Goal: Task Accomplishment & Management: Manage account settings

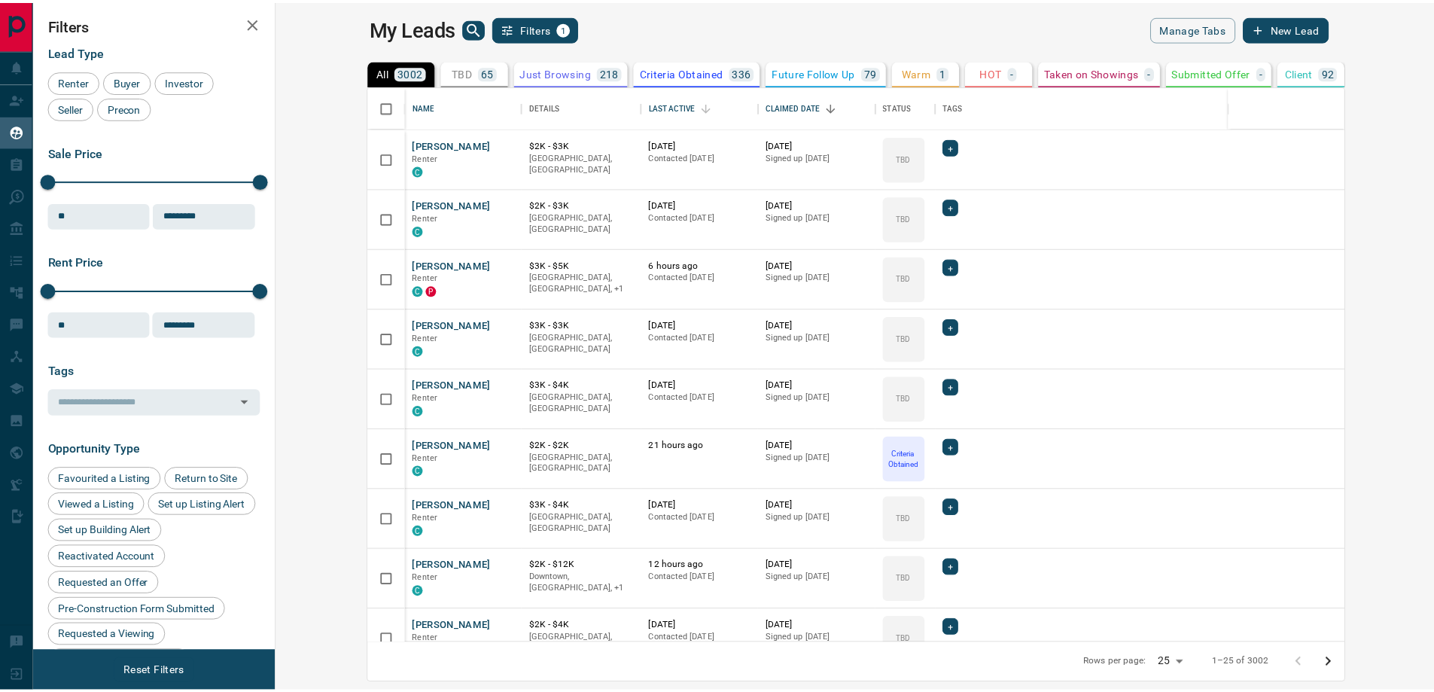
scroll to position [546, 1150]
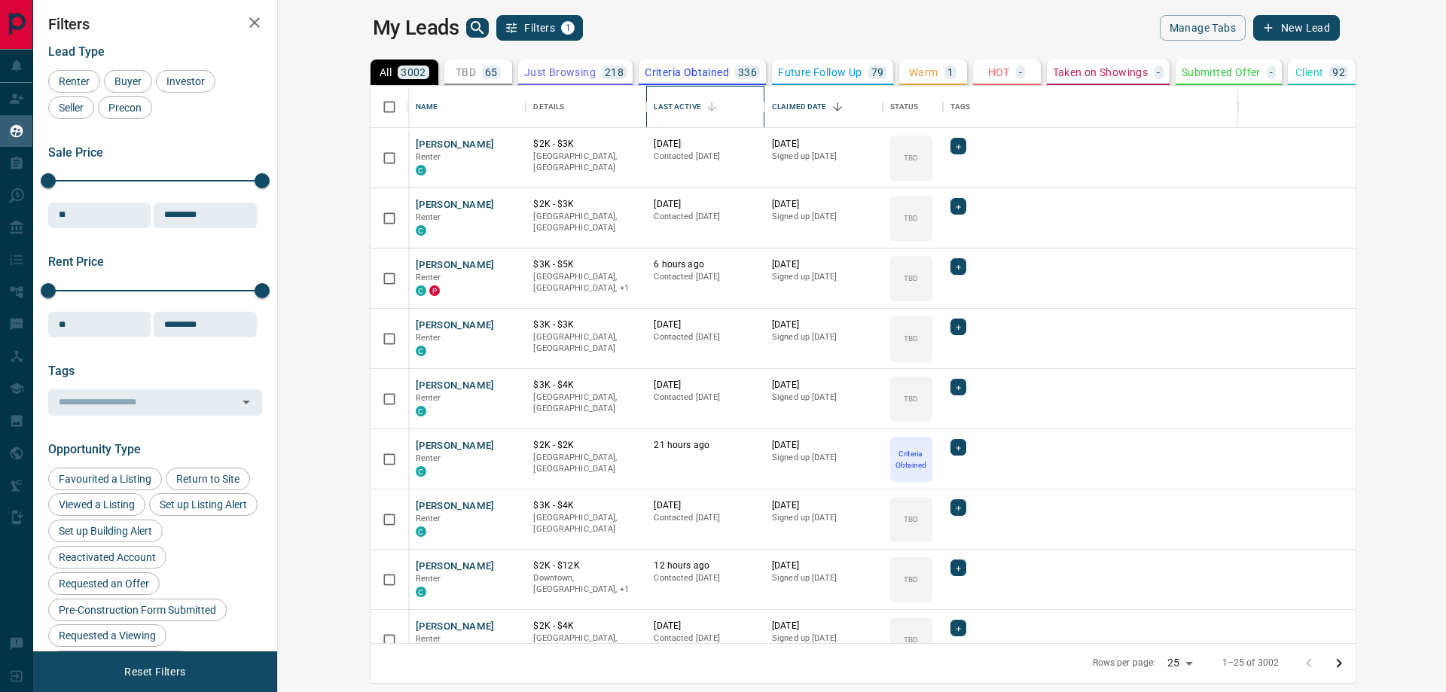
click at [654, 105] on div "Last Active" at bounding box center [677, 107] width 47 height 42
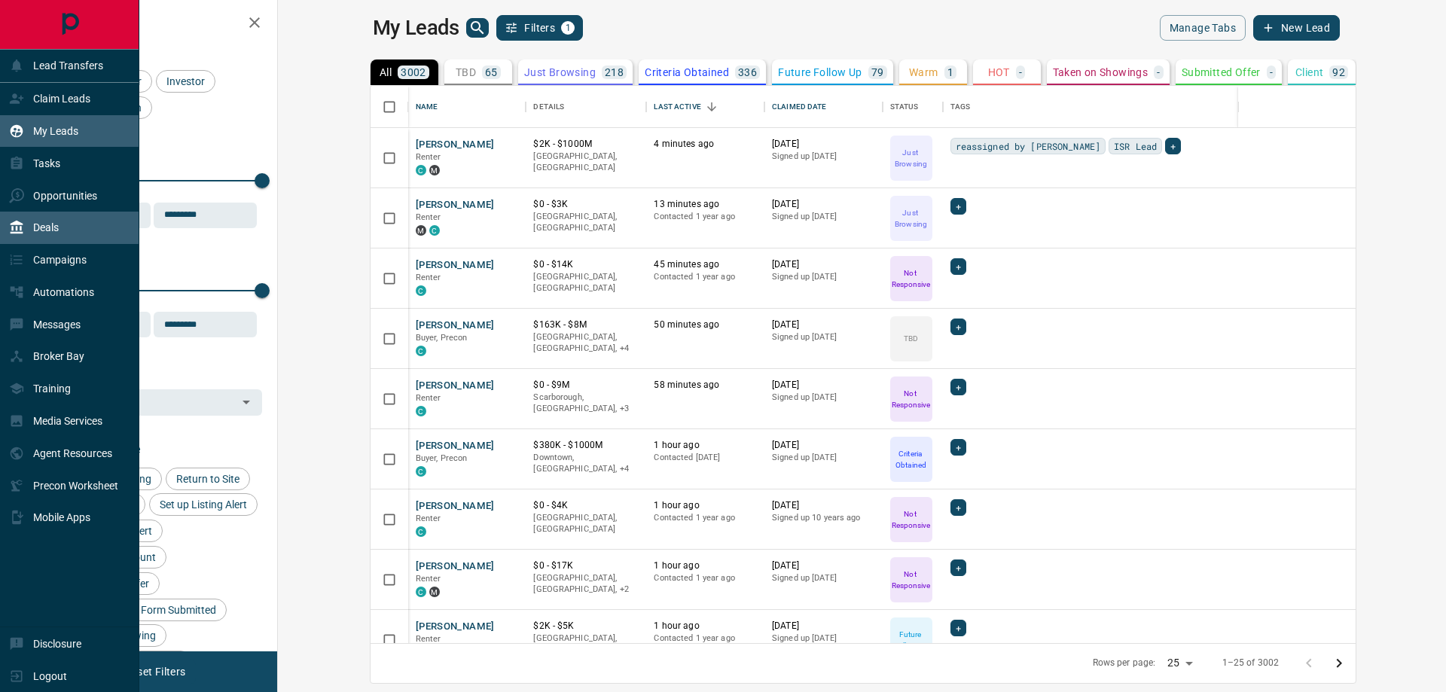
click at [55, 227] on p "Deals" at bounding box center [46, 227] width 26 height 12
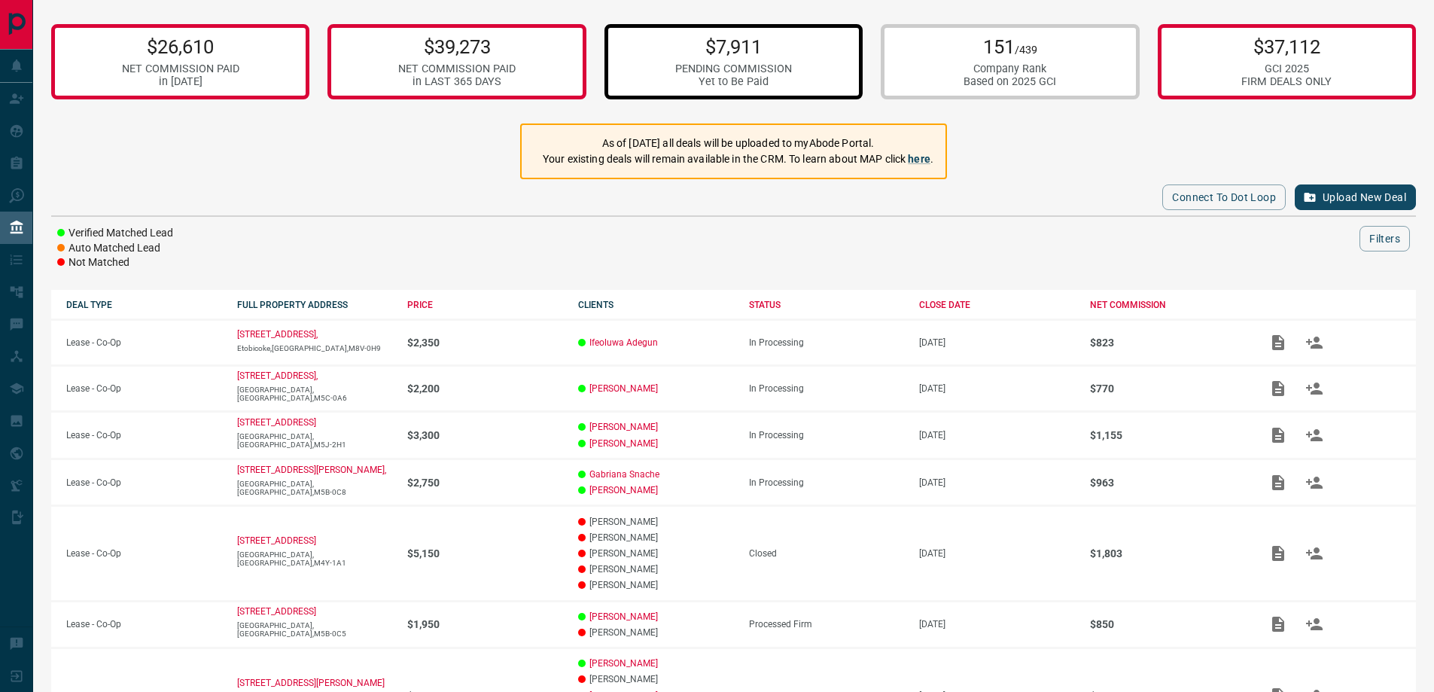
click at [796, 49] on div "$7,911 PENDING COMMISSION Yet to Be Paid" at bounding box center [734, 61] width 258 height 75
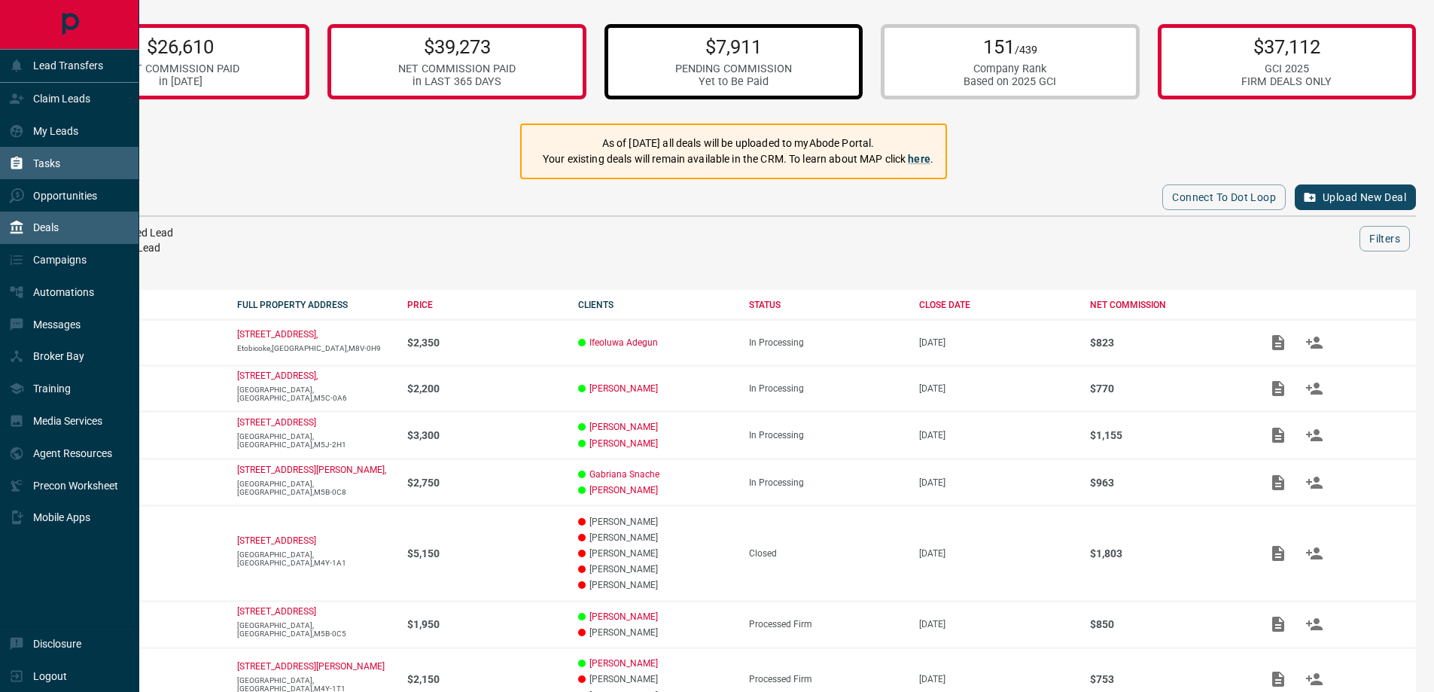
click at [50, 158] on p "Tasks" at bounding box center [46, 163] width 27 height 12
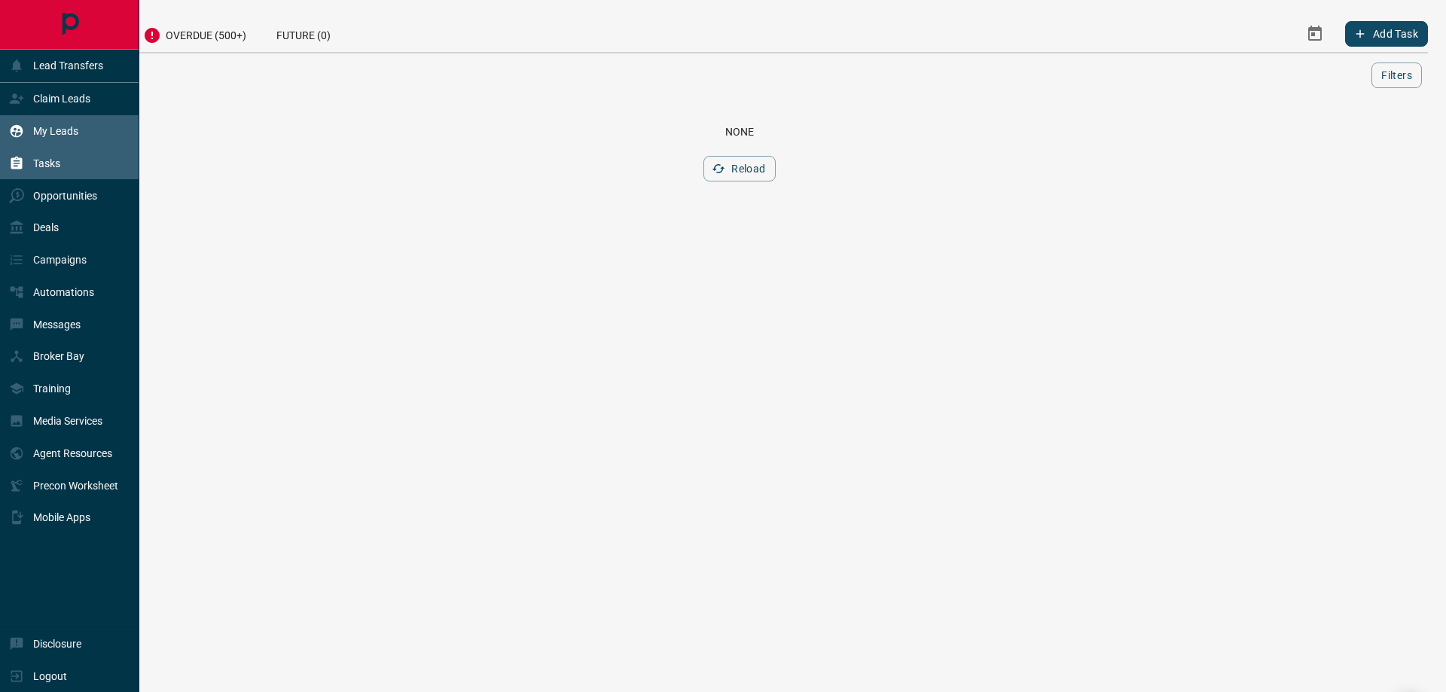
click at [72, 132] on p "My Leads" at bounding box center [55, 131] width 45 height 12
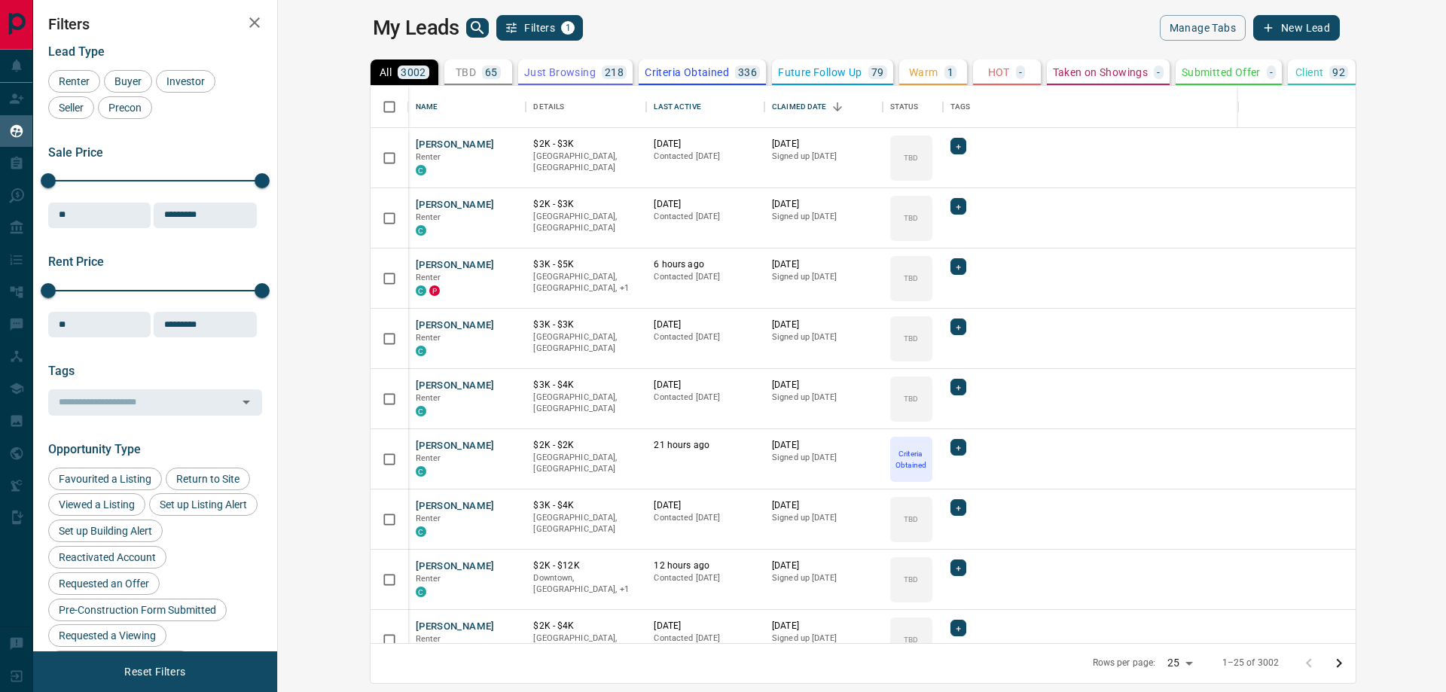
scroll to position [546, 1150]
click at [701, 106] on button "Sort" at bounding box center [711, 106] width 21 height 21
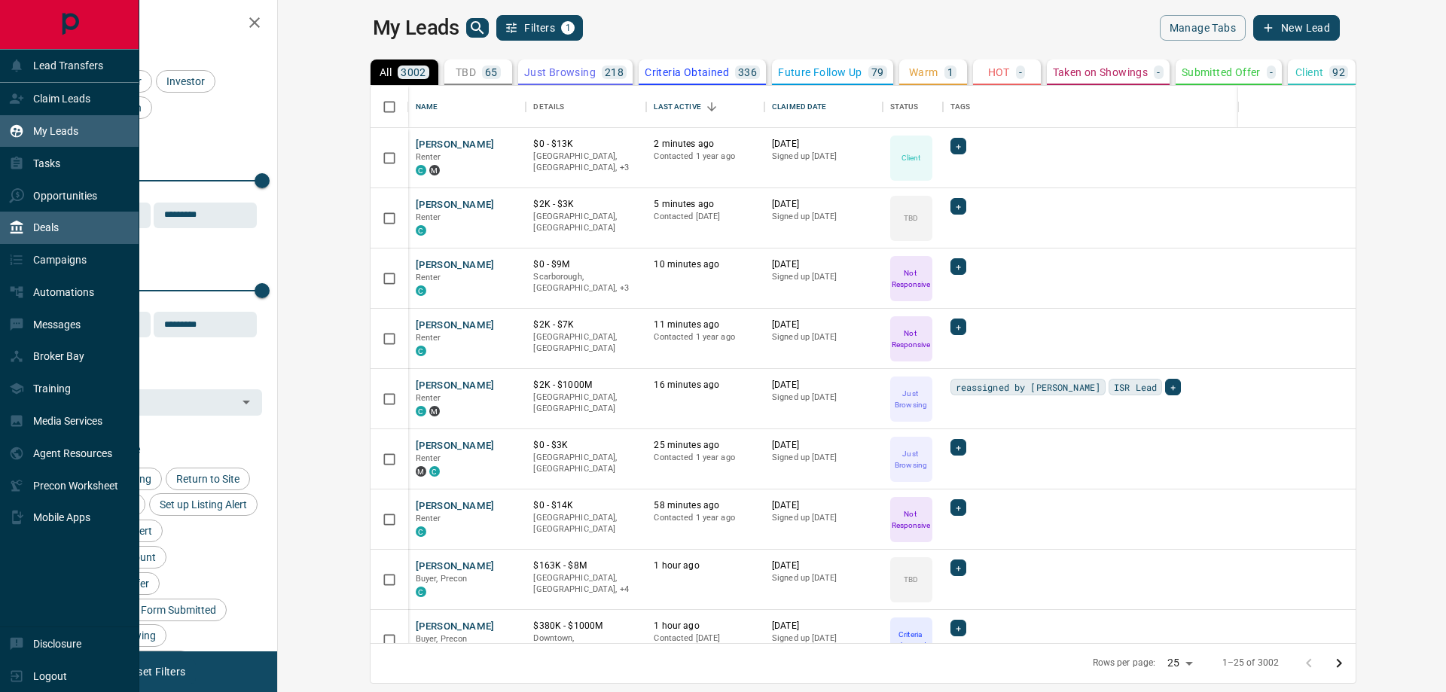
click at [57, 225] on p "Deals" at bounding box center [46, 227] width 26 height 12
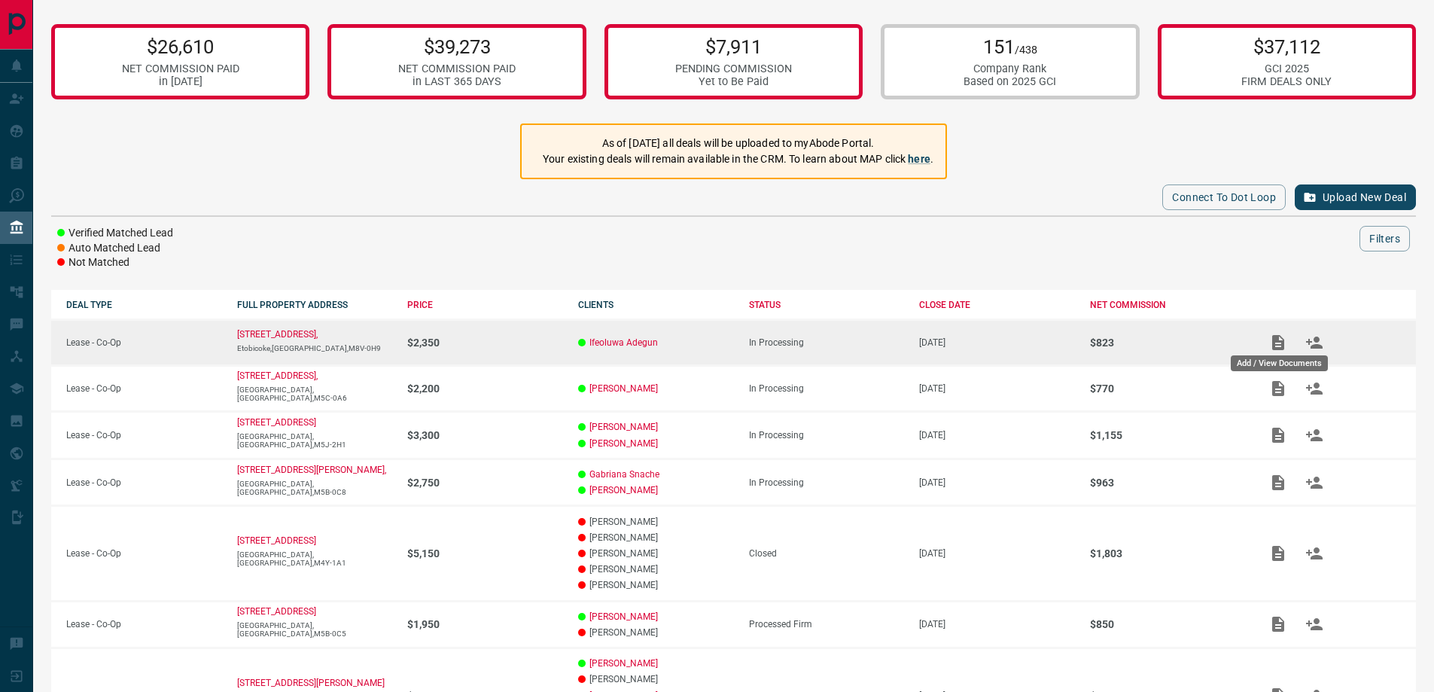
click at [1274, 337] on icon "Add / View Documents" at bounding box center [1278, 342] width 12 height 15
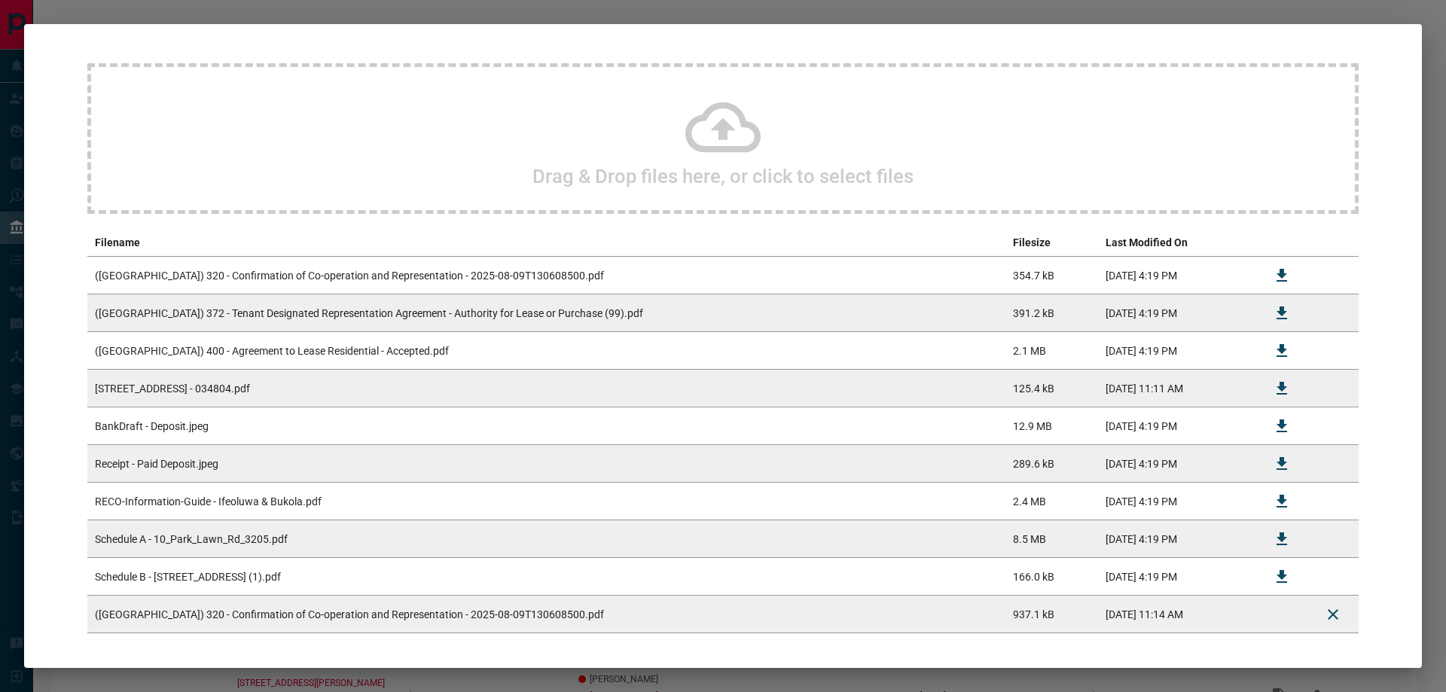
scroll to position [166, 0]
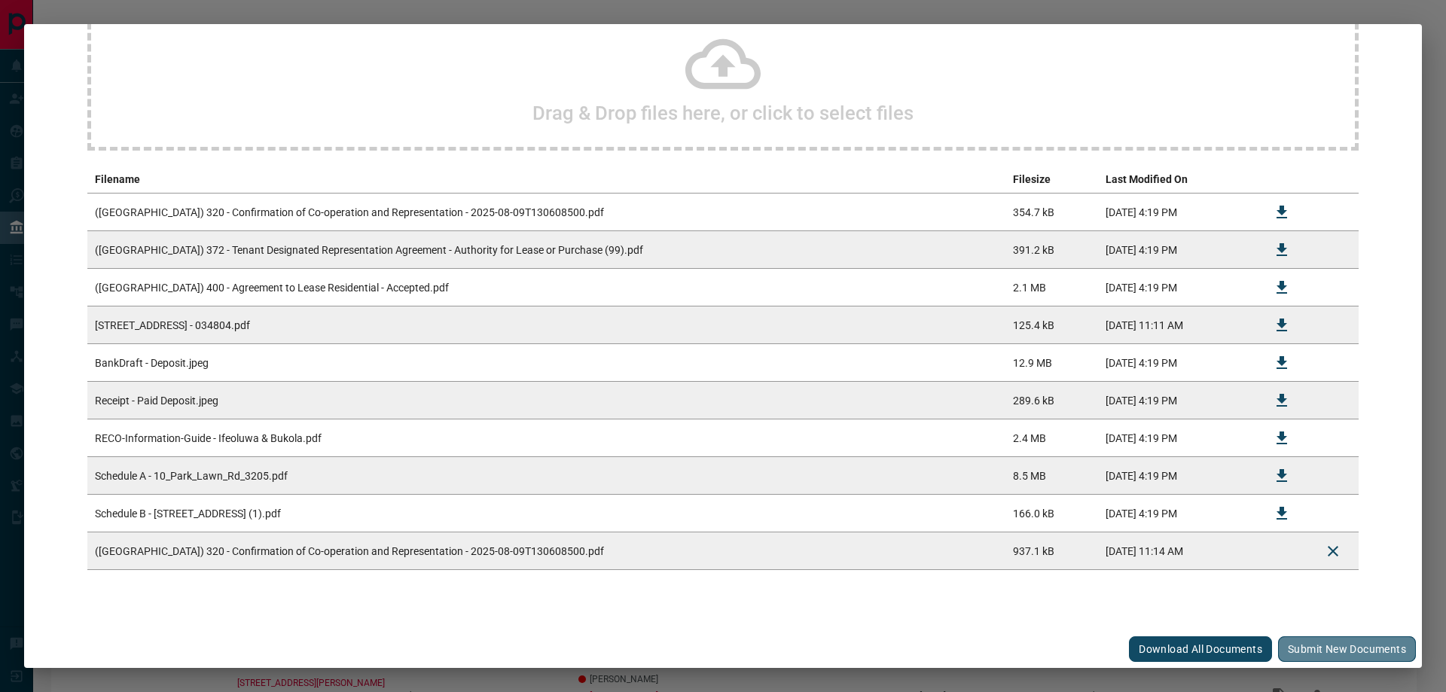
click at [1328, 649] on button "Submit new documents" at bounding box center [1347, 649] width 138 height 26
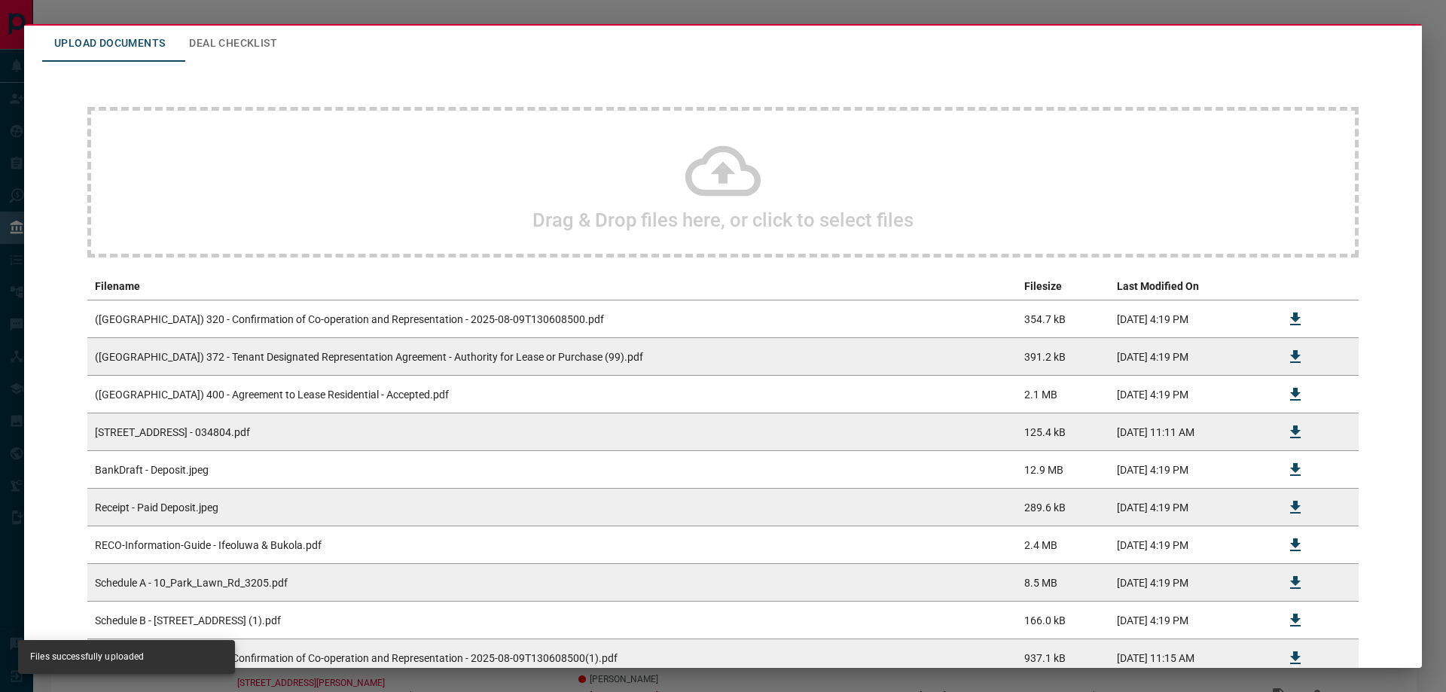
scroll to position [0, 0]
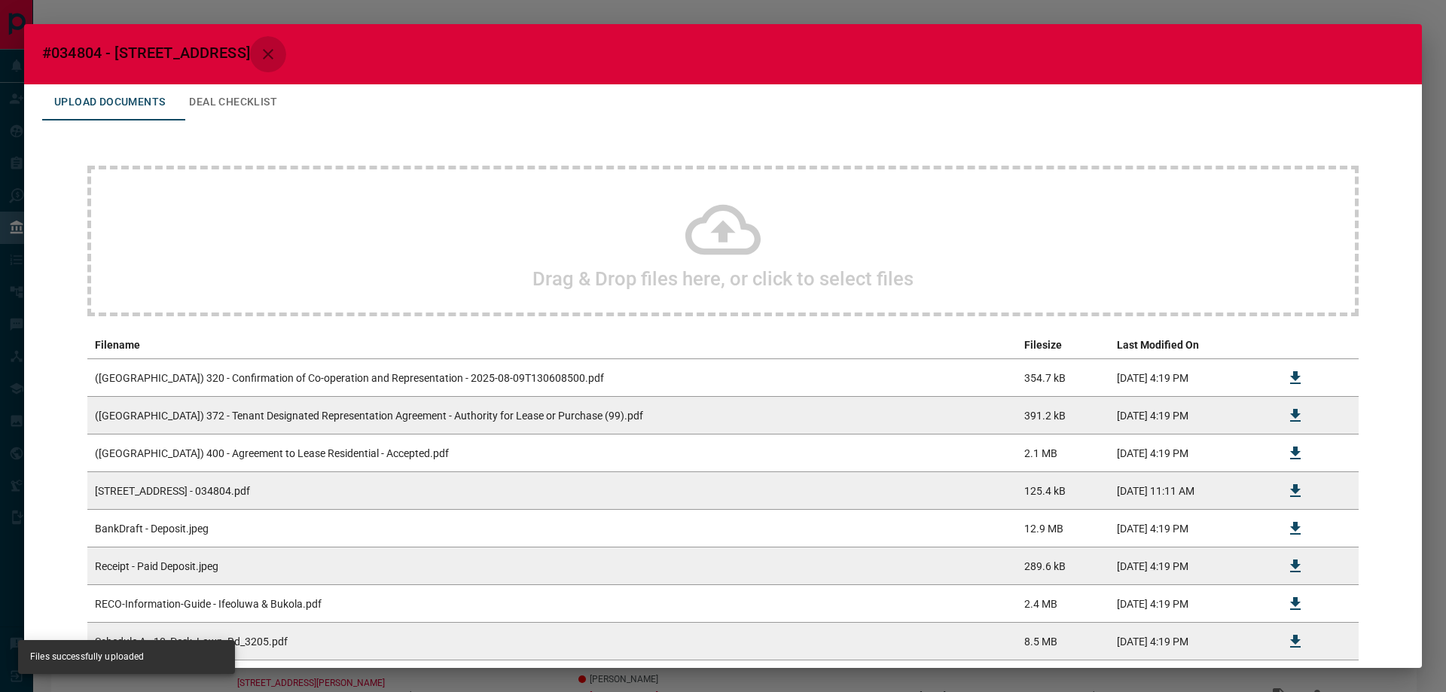
drag, startPoint x: 267, startPoint y: 52, endPoint x: 117, endPoint y: 59, distance: 150.0
click at [267, 52] on icon "button" at bounding box center [268, 54] width 18 height 18
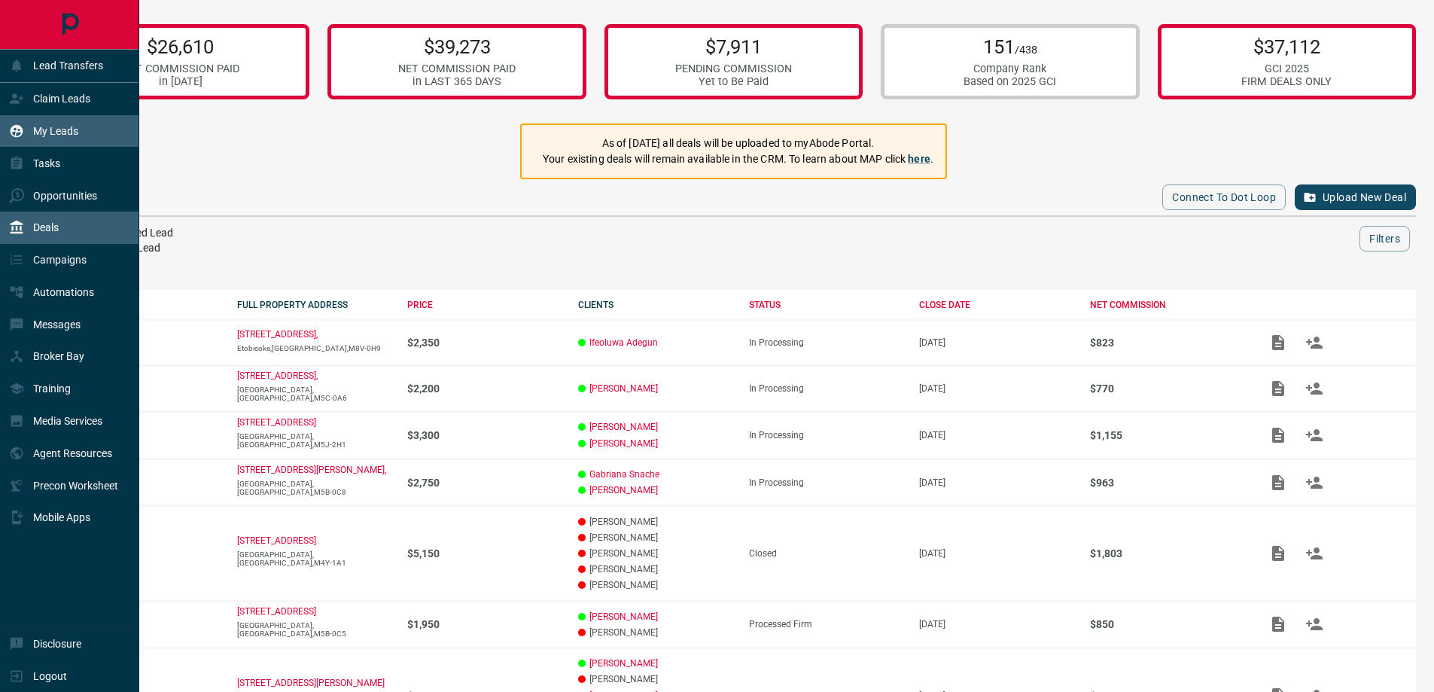
click at [93, 130] on div "My Leads" at bounding box center [69, 131] width 139 height 32
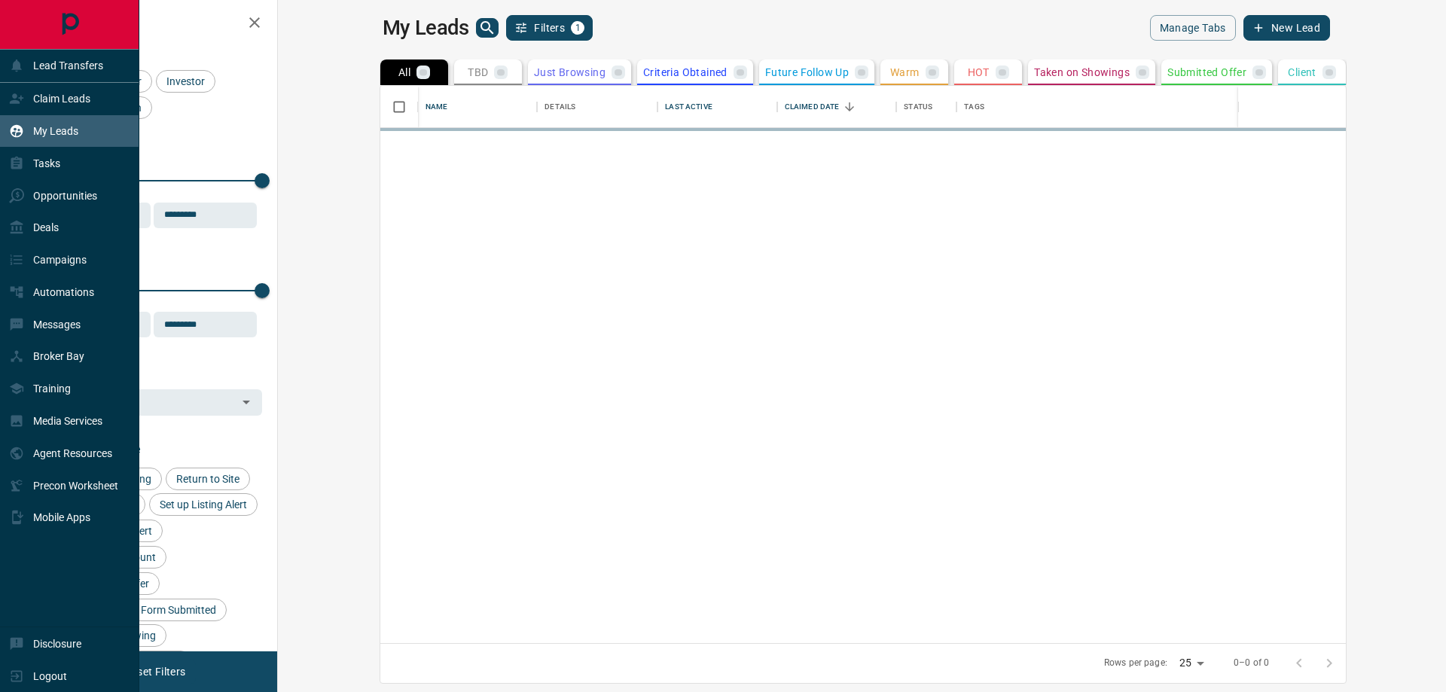
scroll to position [546, 1150]
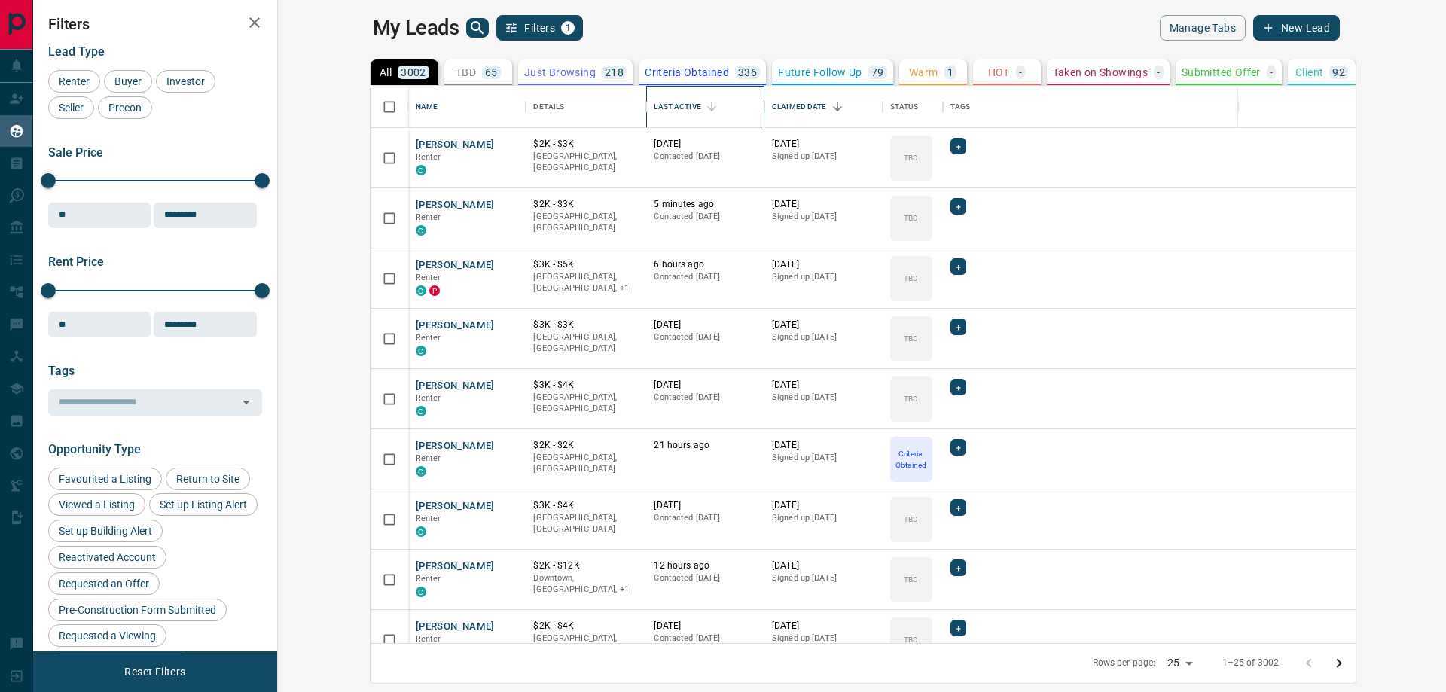
click at [654, 105] on div "Last Active" at bounding box center [677, 107] width 47 height 42
